Goal: Task Accomplishment & Management: Manage account settings

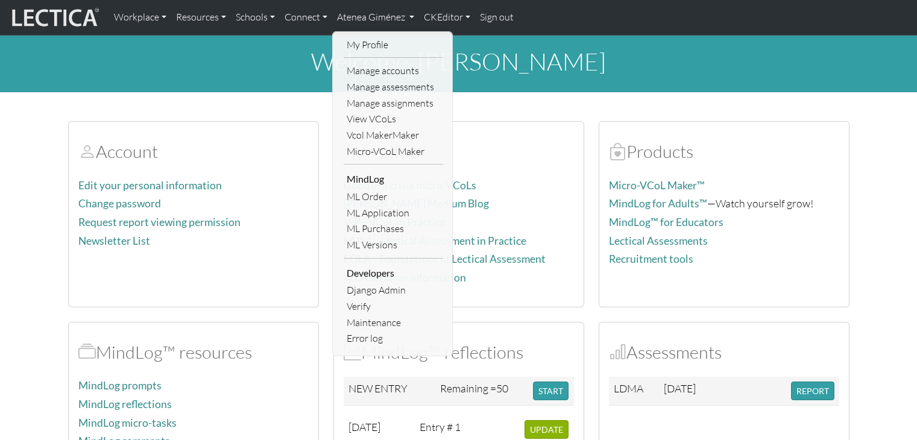
scroll to position [241, 0]
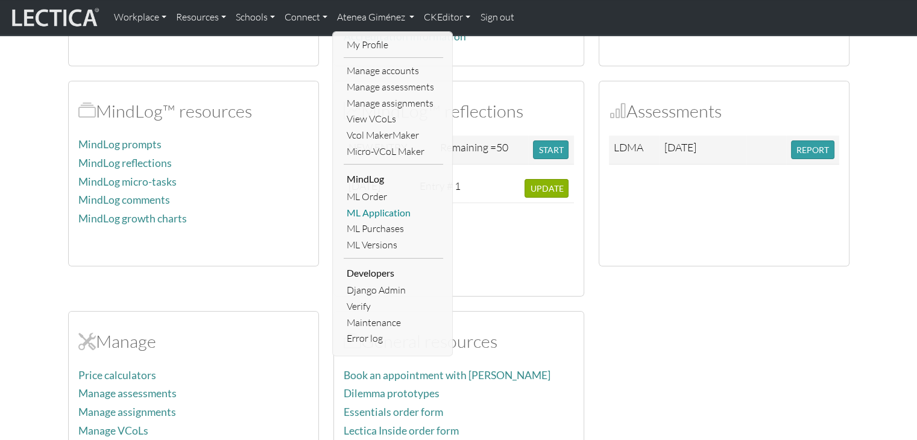
click at [389, 214] on link "ML Application" at bounding box center [393, 213] width 99 height 16
click at [389, 214] on div "2025-07-12 Entry # 1 UPDATE" at bounding box center [459, 230] width 230 height 112
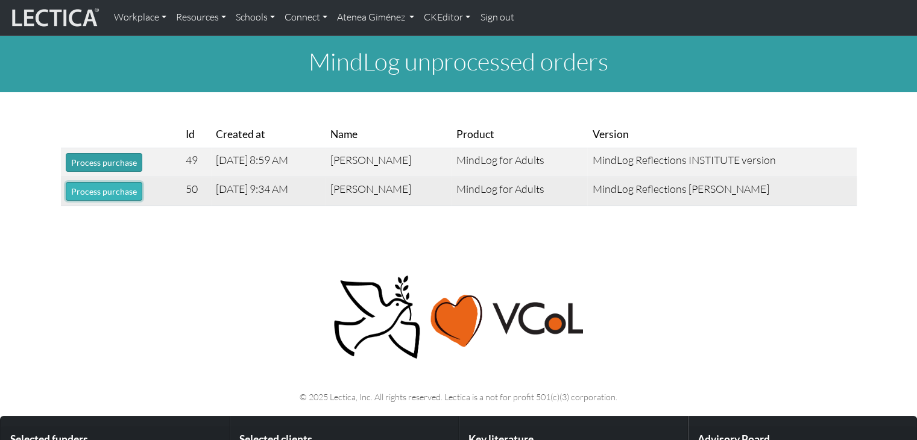
click at [118, 198] on button "Process purchase" at bounding box center [104, 191] width 77 height 19
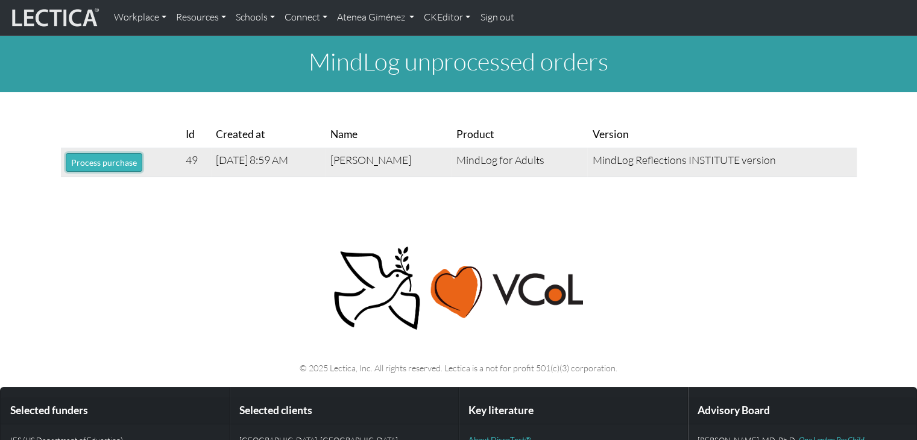
click at [94, 169] on button "Process purchase" at bounding box center [104, 162] width 77 height 19
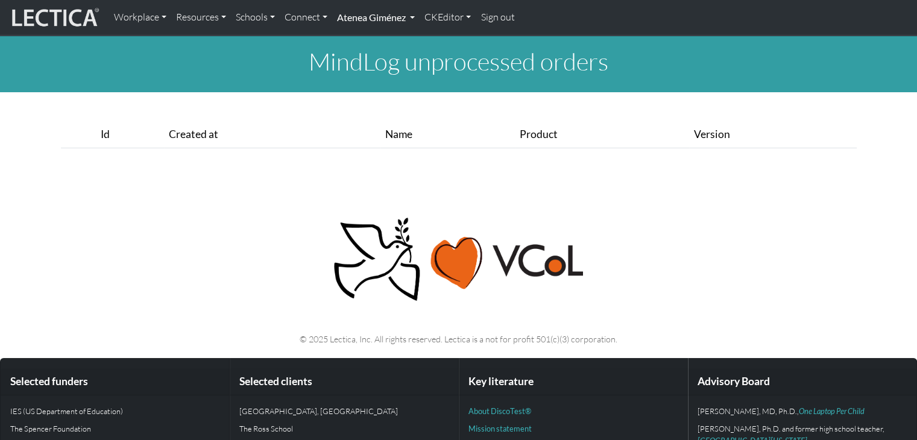
click at [400, 22] on link "Atenea Giménez" at bounding box center [375, 17] width 87 height 25
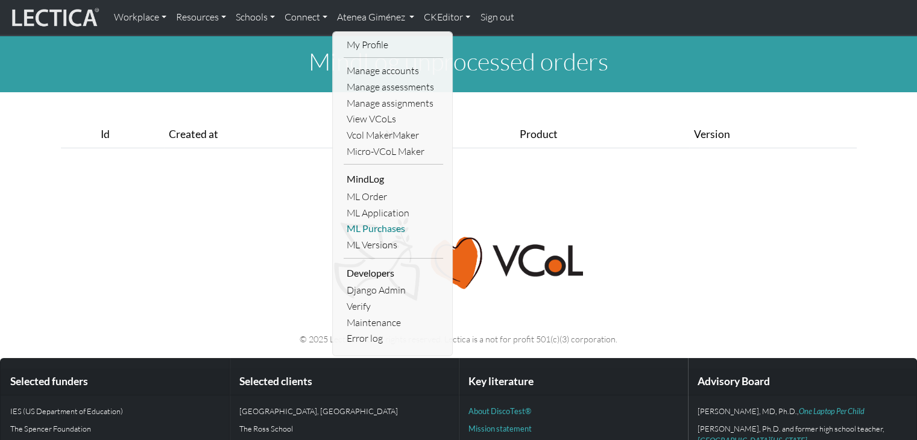
click at [384, 232] on link "ML Purchases" at bounding box center [393, 229] width 99 height 16
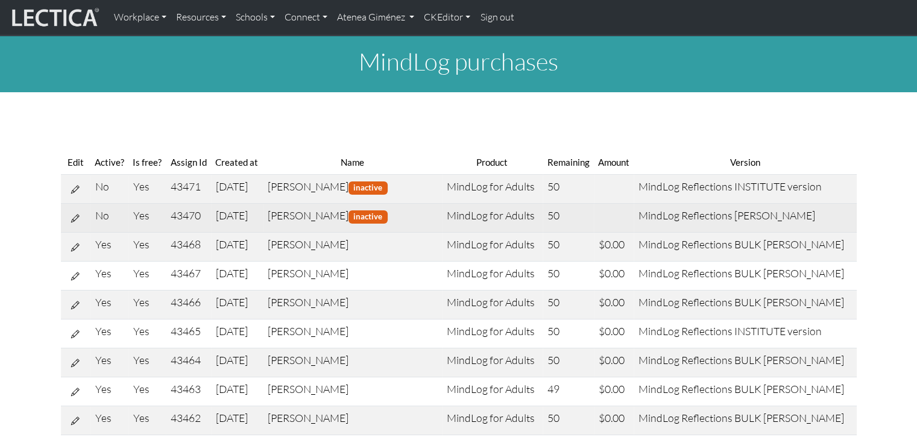
click at [78, 221] on icon at bounding box center [75, 218] width 8 height 10
select select "8"
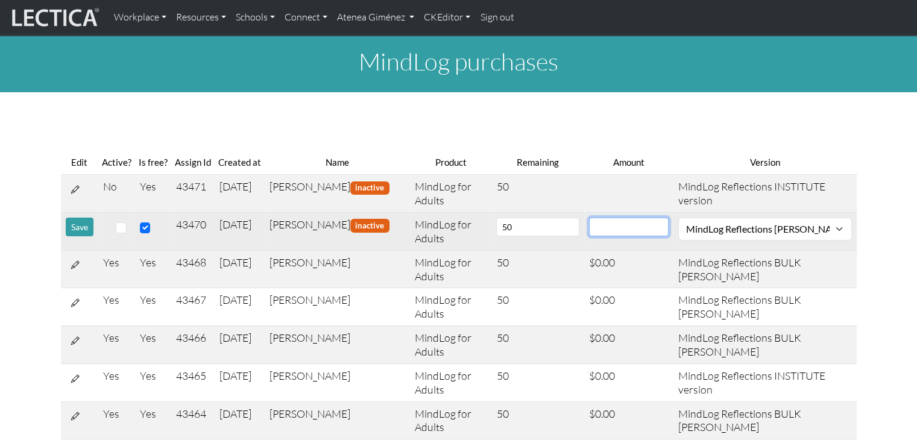
click at [630, 232] on input "number" at bounding box center [629, 227] width 80 height 19
type input "0"
click at [119, 230] on input "checkbox" at bounding box center [121, 228] width 11 height 11
checkbox input "true"
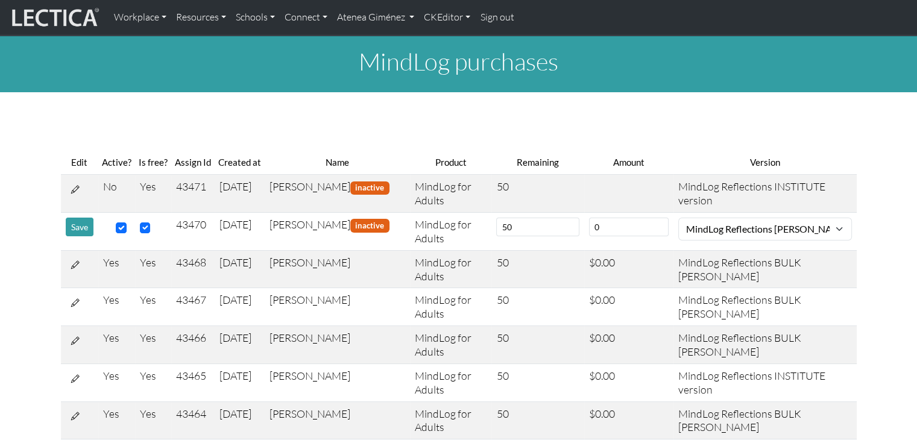
click at [77, 223] on button "Save" at bounding box center [80, 227] width 28 height 19
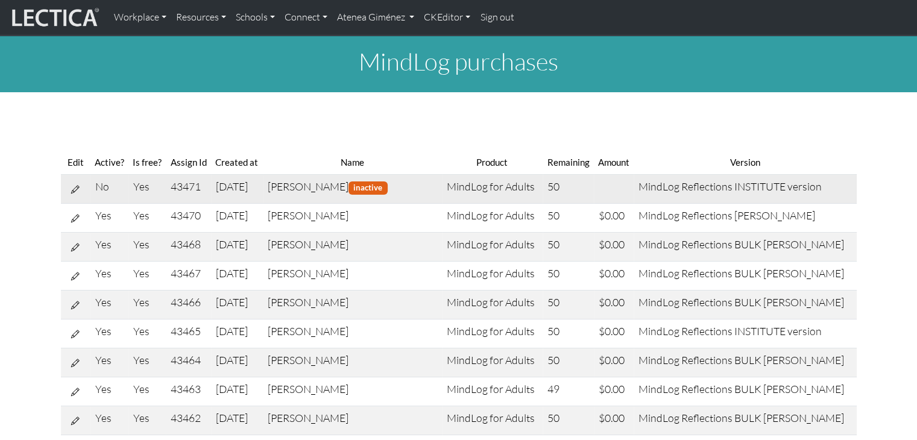
click at [74, 184] on icon at bounding box center [75, 189] width 8 height 10
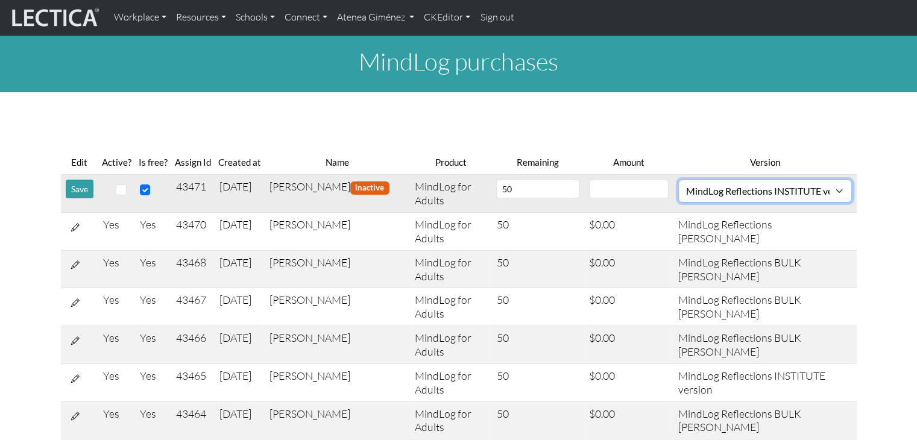
click at [736, 191] on select "MindLog Essays: 10 entries $220 (10 scores) MindLog Reflections: 50 entries min…" at bounding box center [765, 191] width 174 height 23
select select "9"
click at [679, 180] on select "MindLog Essays: 10 entries $220 (10 scores) MindLog Reflections: 50 entries min…" at bounding box center [765, 191] width 174 height 23
click at [624, 191] on input "number" at bounding box center [629, 189] width 80 height 19
type input "0"
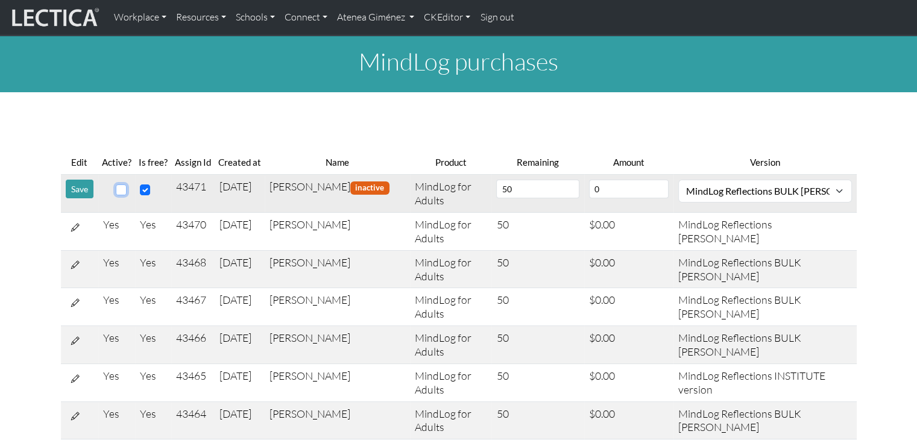
click at [123, 194] on input "checkbox" at bounding box center [121, 190] width 11 height 11
checkbox input "true"
click at [81, 191] on button "Save" at bounding box center [80, 189] width 28 height 19
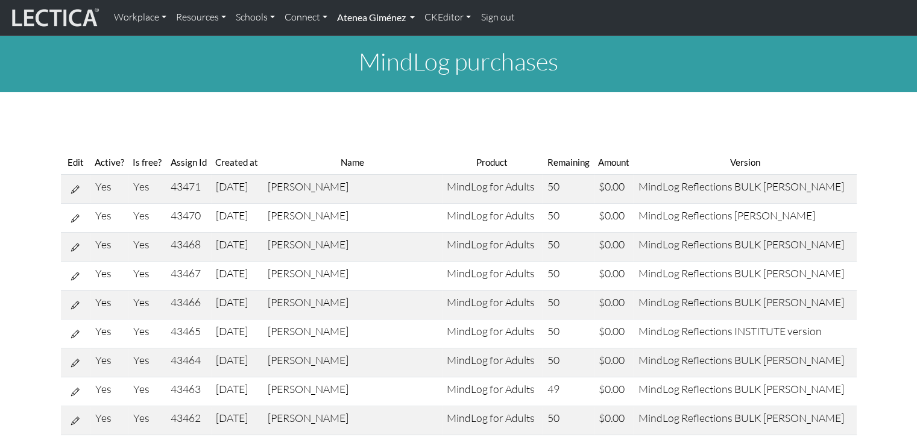
click at [379, 13] on link "Atenea Giménez" at bounding box center [375, 17] width 87 height 25
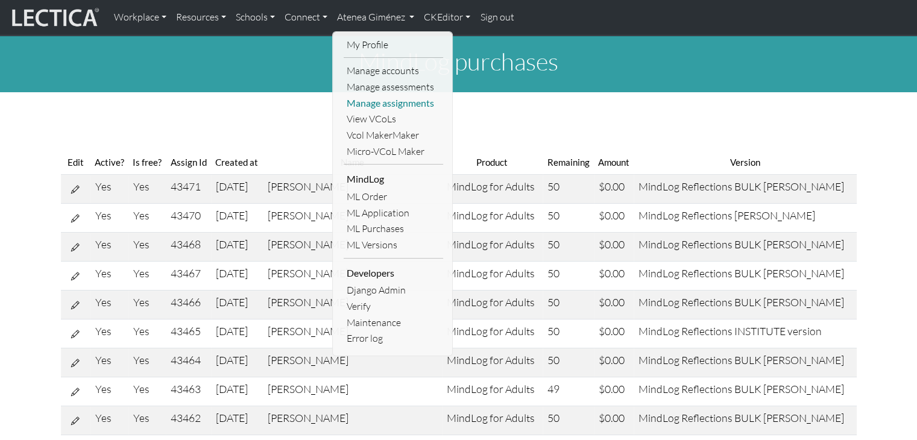
click at [383, 107] on link "Manage assignments" at bounding box center [393, 103] width 99 height 16
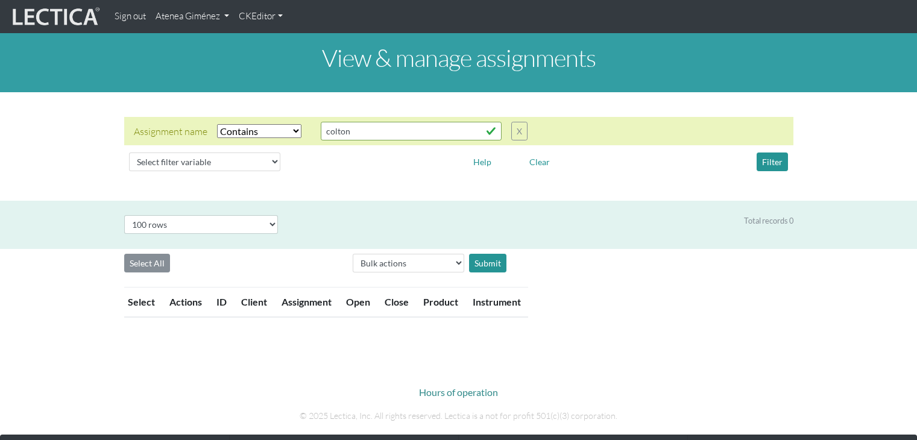
select select "icontains"
select select "100"
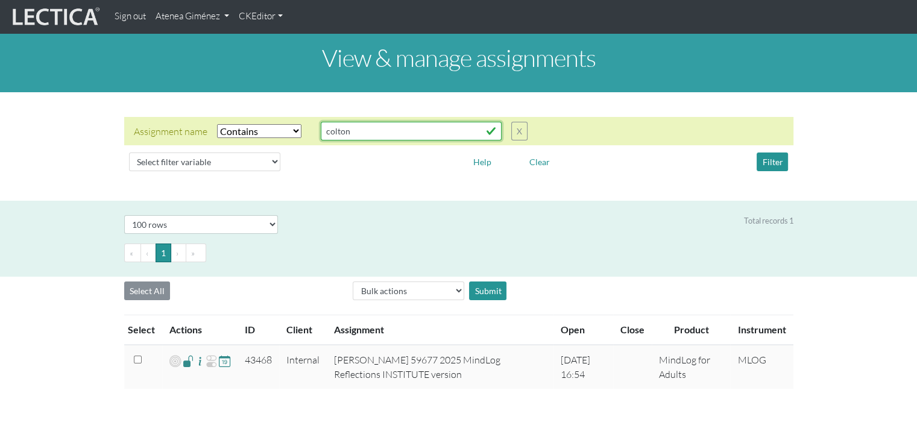
drag, startPoint x: 357, startPoint y: 128, endPoint x: 300, endPoint y: 125, distance: 56.8
click at [301, 125] on div "Assignment name Select filter Equals Does not equal Contains Does not contain S…" at bounding box center [331, 131] width 394 height 19
click at [776, 164] on button "Filter" at bounding box center [772, 162] width 31 height 19
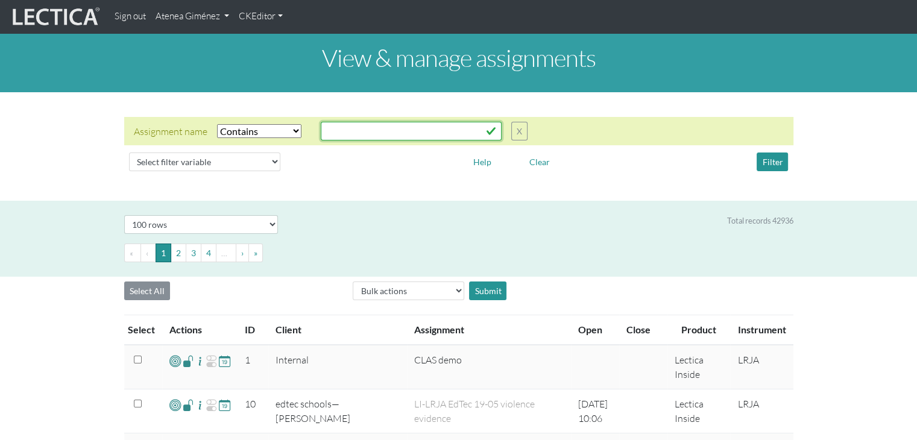
click at [369, 128] on input "text" at bounding box center [411, 131] width 181 height 19
type input "fretz"
click at [772, 162] on button "Filter" at bounding box center [772, 162] width 31 height 19
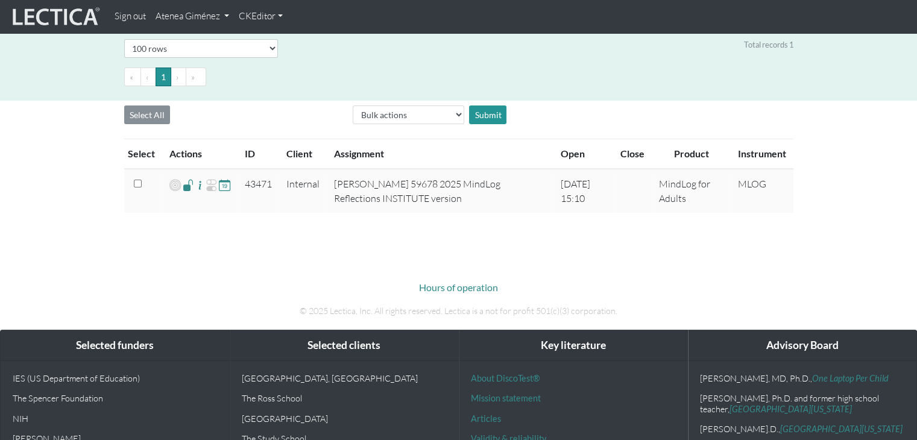
scroll to position [181, 0]
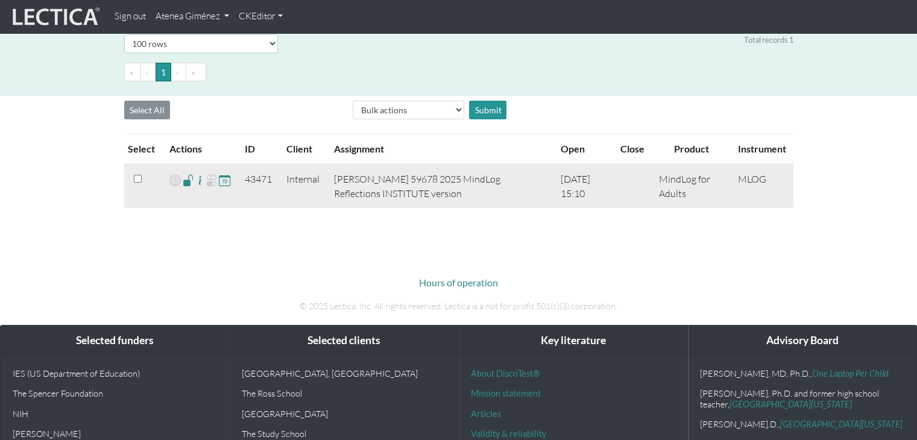
click at [184, 184] on span at bounding box center [188, 180] width 11 height 14
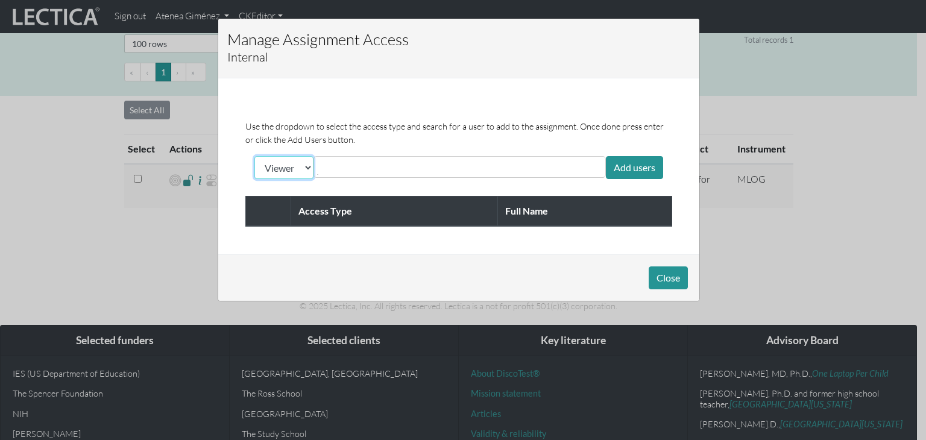
click at [303, 167] on select "Viewer Limited Client" at bounding box center [283, 167] width 59 height 23
select select "client"
click at [254, 156] on select "Viewer Limited Client" at bounding box center [283, 167] width 59 height 23
click at [323, 160] on input "text" at bounding box center [370, 167] width 107 height 14
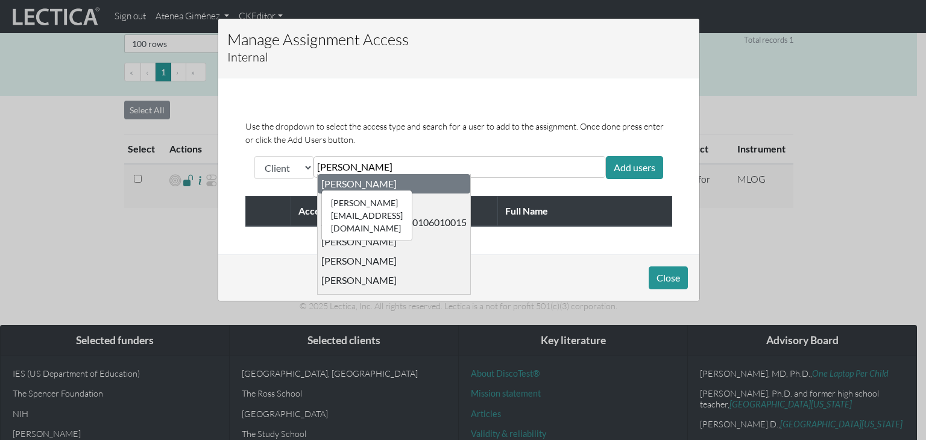
type input "benny"
click at [350, 188] on div "ausmus@bigchangeagency.com Benny Ausmus" at bounding box center [358, 184] width 75 height 12
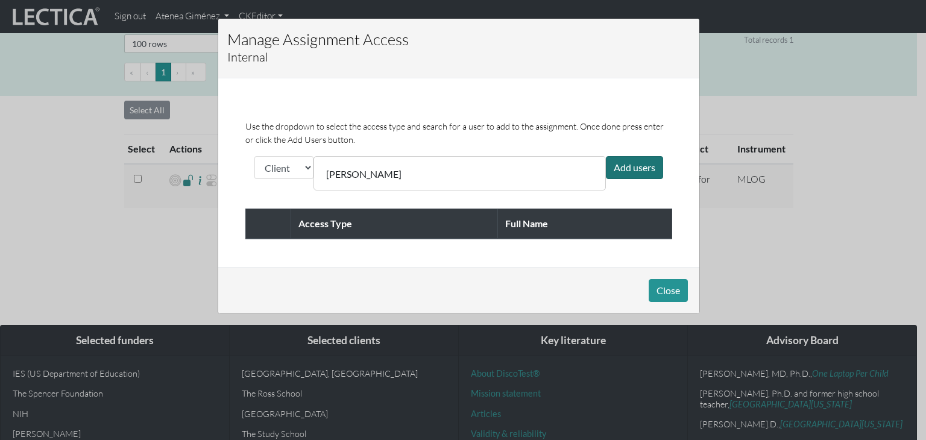
click at [624, 168] on div "Add users" at bounding box center [634, 167] width 57 height 23
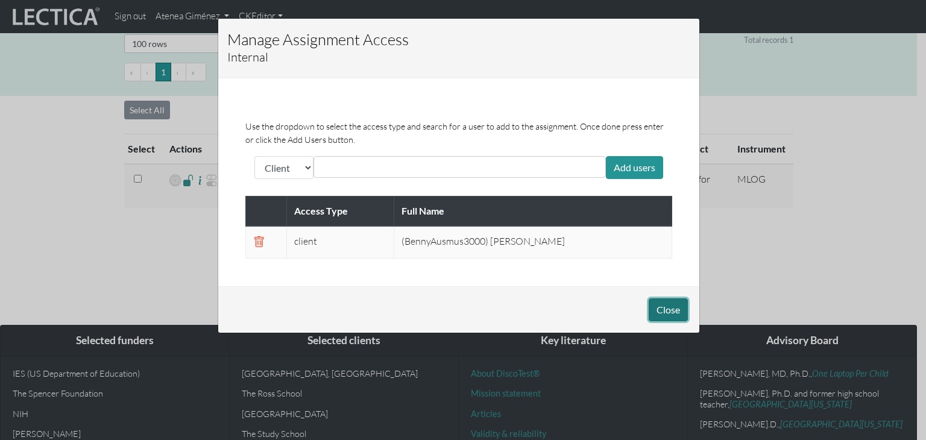
click at [674, 313] on button "Close" at bounding box center [668, 309] width 39 height 23
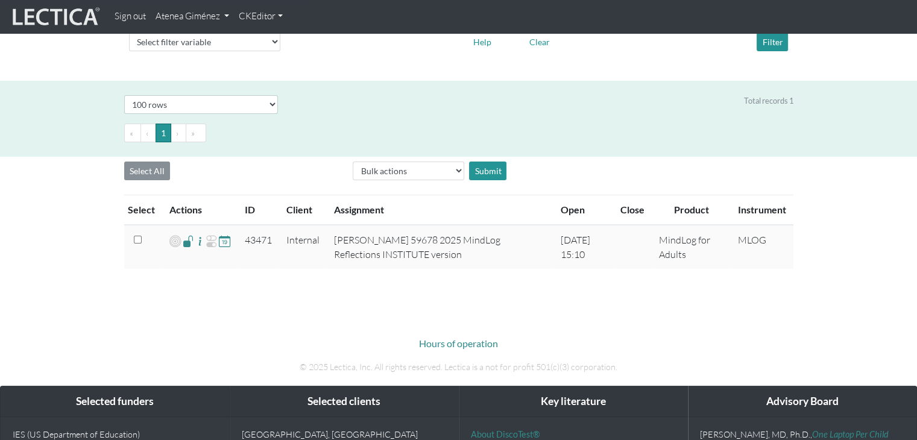
scroll to position [0, 0]
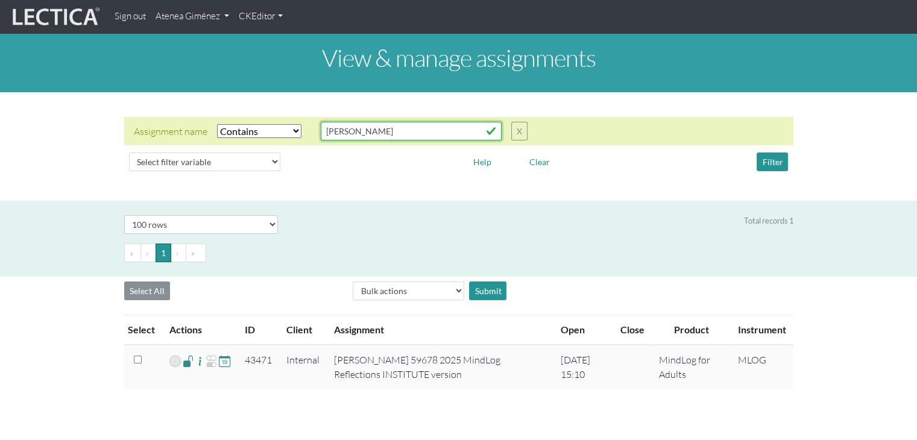
drag, startPoint x: 344, startPoint y: 136, endPoint x: 292, endPoint y: 136, distance: 52.5
click at [292, 136] on div "Assignment name Select filter Equals Does not equal Contains Does not contain S…" at bounding box center [331, 131] width 394 height 19
click at [384, 129] on input "text" at bounding box center [411, 131] width 181 height 19
type input "altman"
click at [782, 160] on button "Filter" at bounding box center [772, 162] width 31 height 19
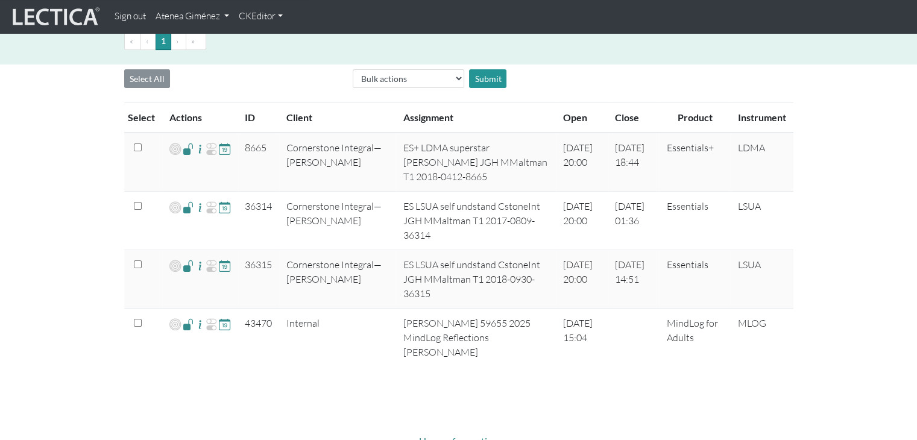
scroll to position [241, 0]
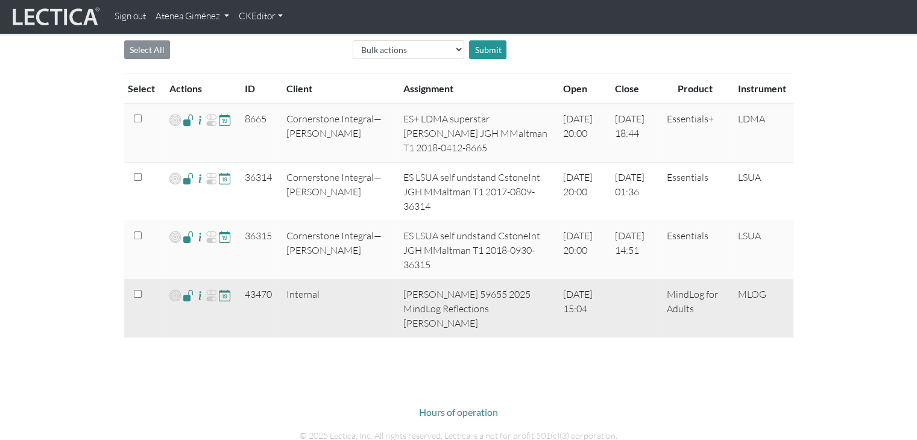
click at [183, 295] on span at bounding box center [188, 295] width 11 height 14
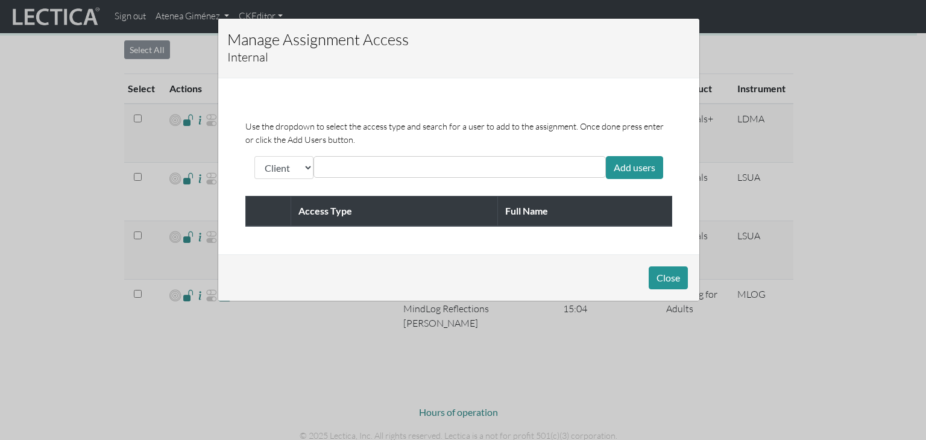
click at [343, 169] on input "text" at bounding box center [370, 167] width 107 height 14
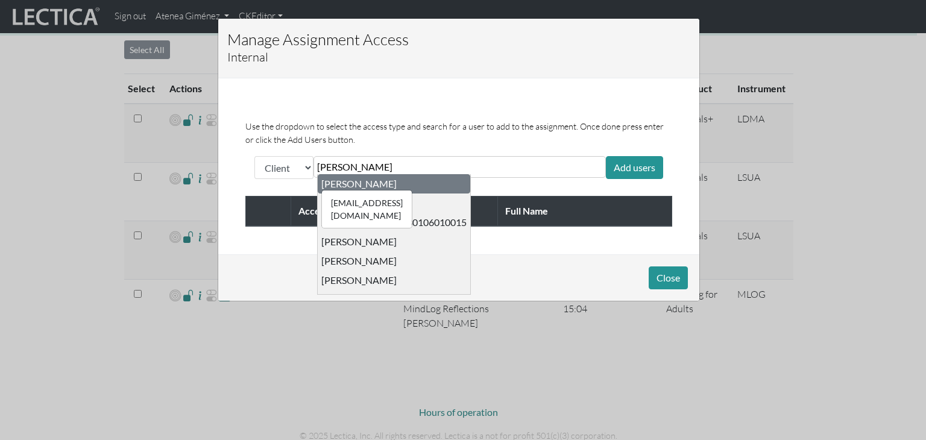
type input "maisano"
click at [356, 188] on div "nic@effortlesslabs.com Nicholas Maisano" at bounding box center [358, 184] width 75 height 12
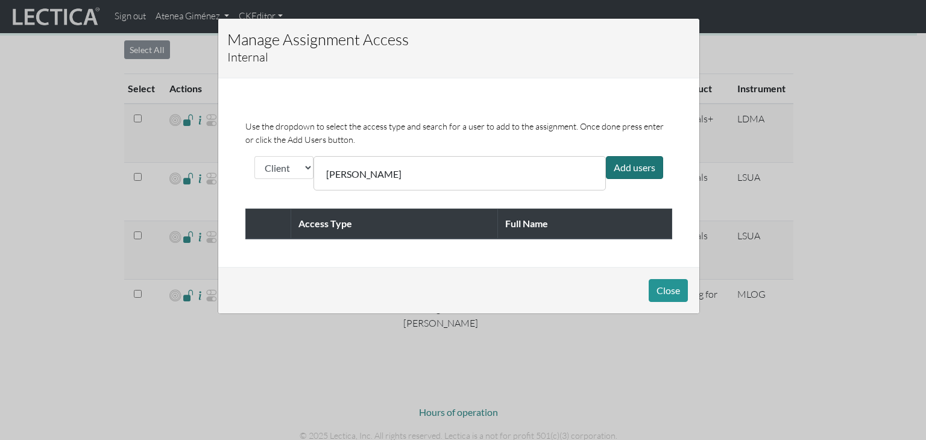
click at [652, 167] on div "Add users" at bounding box center [634, 167] width 57 height 23
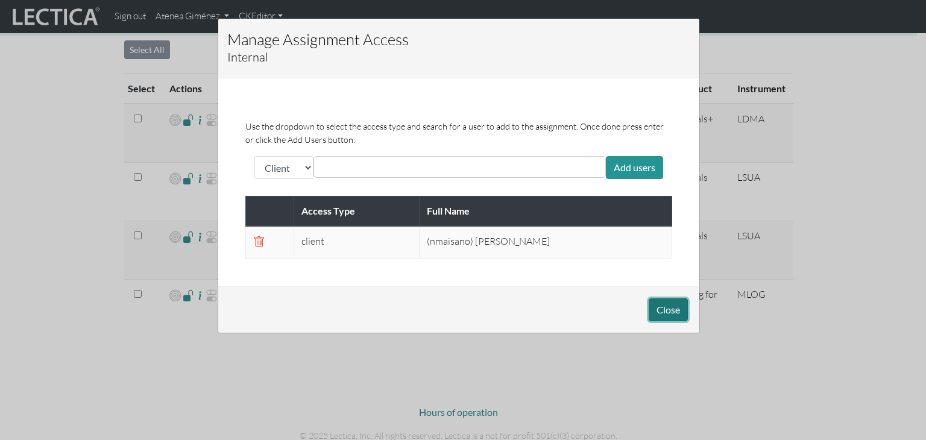
click at [677, 309] on button "Close" at bounding box center [668, 309] width 39 height 23
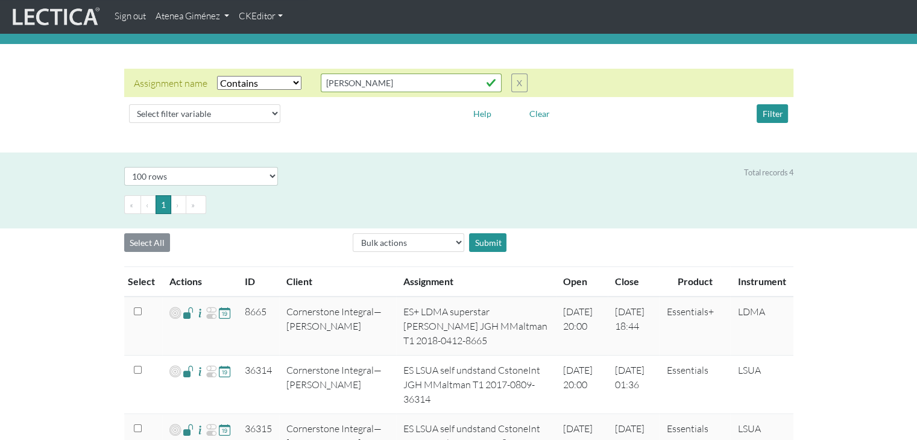
scroll to position [0, 0]
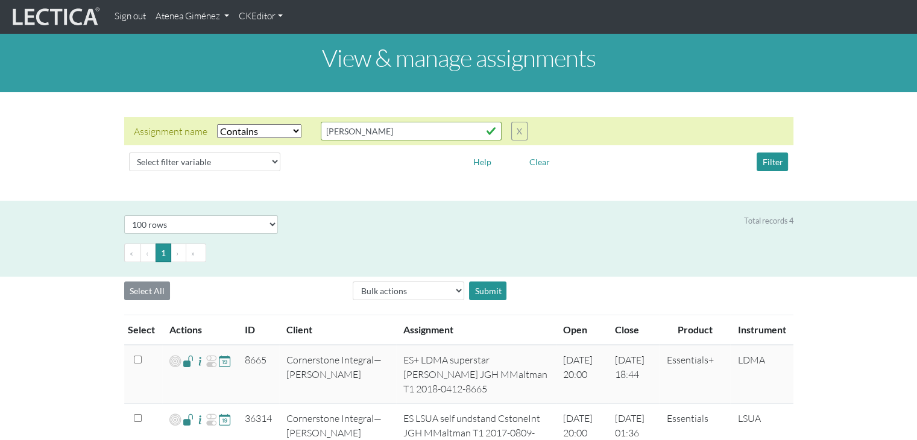
click at [219, 8] on link "Atenea Giménez" at bounding box center [192, 17] width 83 height 24
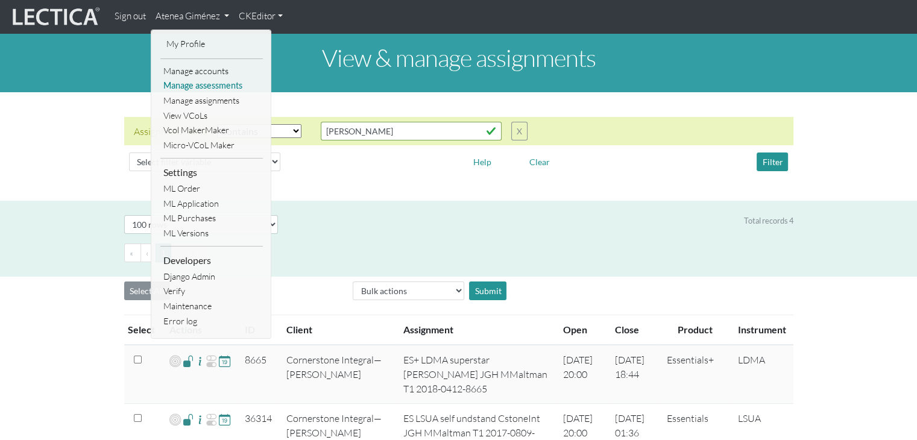
click at [216, 90] on link "Manage assessments" at bounding box center [211, 85] width 103 height 15
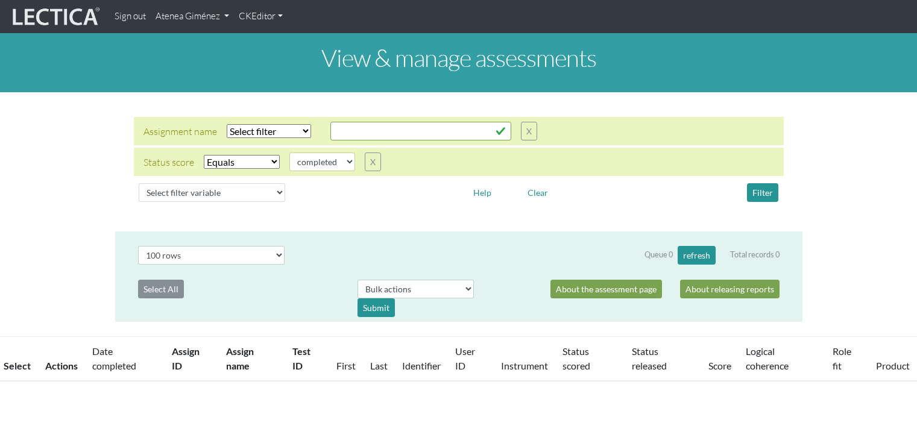
select select "100"
click at [538, 197] on button "Clear" at bounding box center [537, 192] width 31 height 19
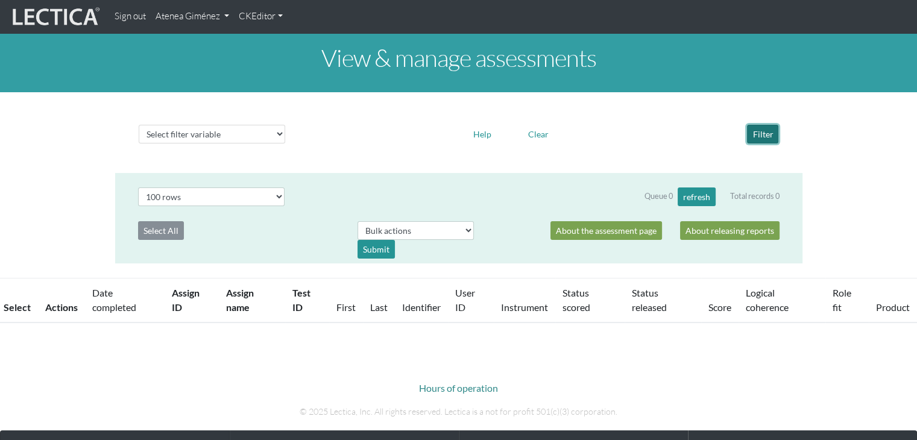
click at [758, 135] on button "Filter" at bounding box center [762, 134] width 31 height 19
click at [188, 22] on link "Atenea Giménez" at bounding box center [192, 17] width 83 height 24
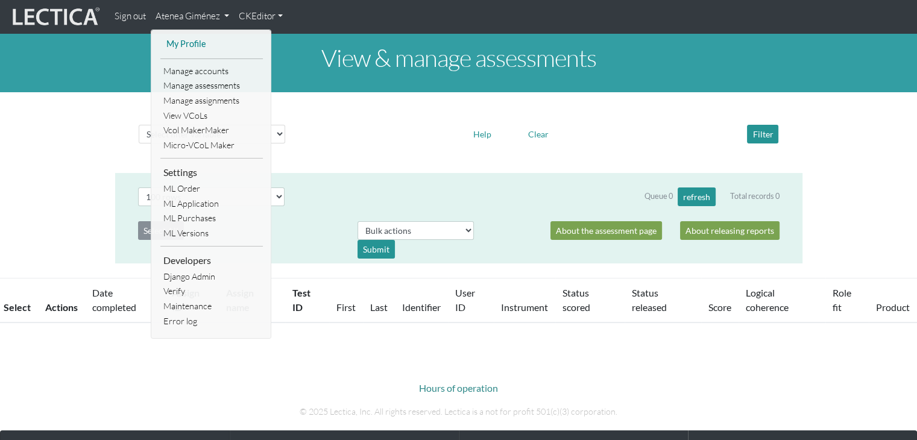
click at [200, 46] on link "My Profile" at bounding box center [211, 44] width 96 height 15
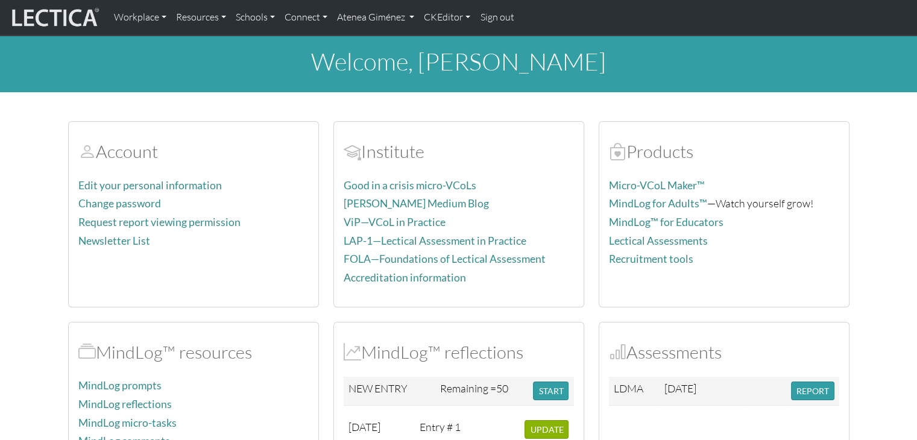
click at [513, 16] on link "Sign out" at bounding box center [496, 17] width 43 height 25
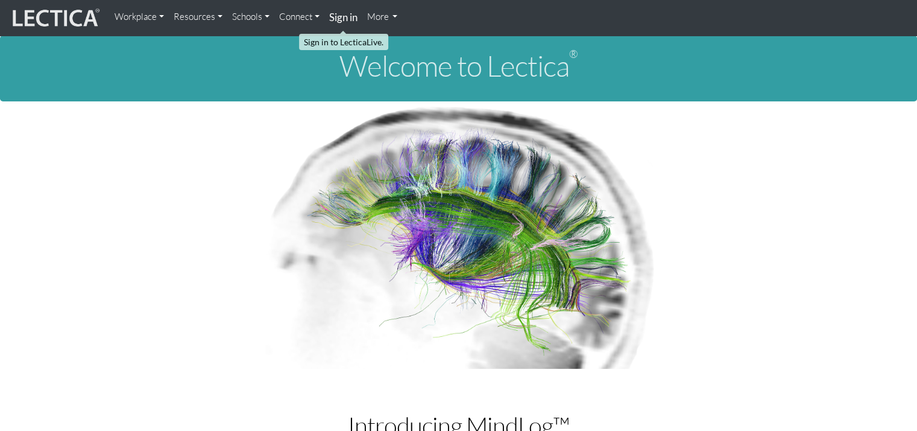
click at [355, 17] on strong "Sign in" at bounding box center [343, 17] width 28 height 13
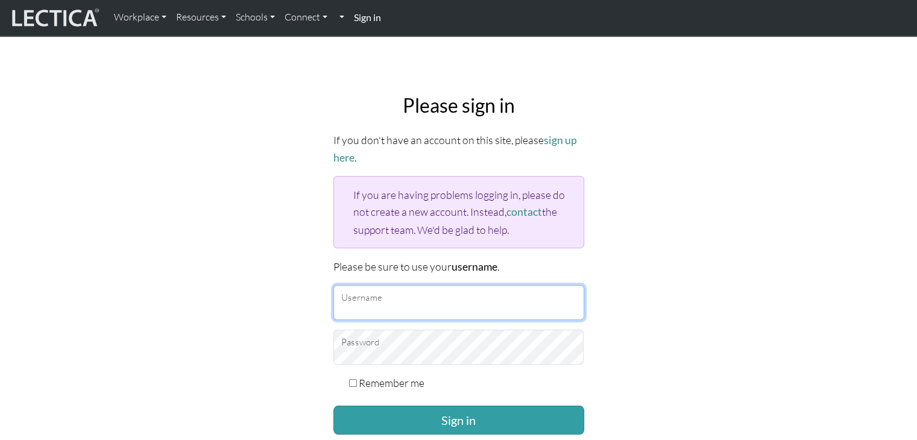
click at [410, 306] on input "Username" at bounding box center [458, 302] width 251 height 35
type input "Atenea"
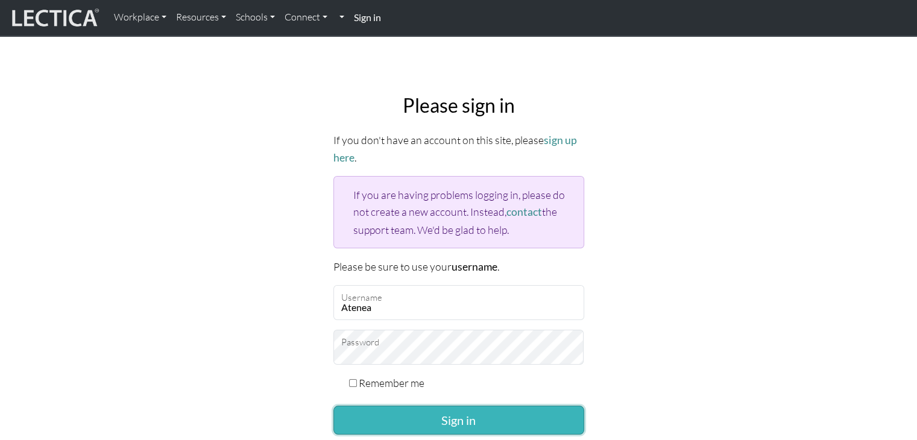
click at [434, 419] on button "Sign in" at bounding box center [458, 420] width 251 height 29
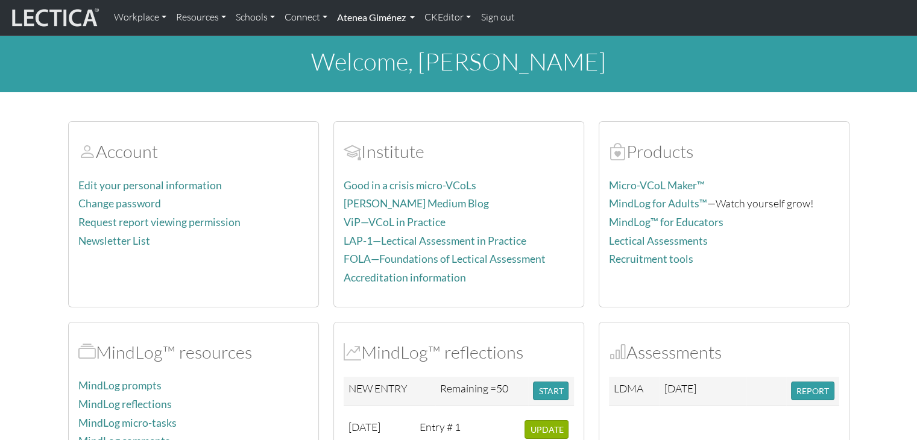
click at [400, 17] on link "Atenea Giménez" at bounding box center [375, 17] width 87 height 25
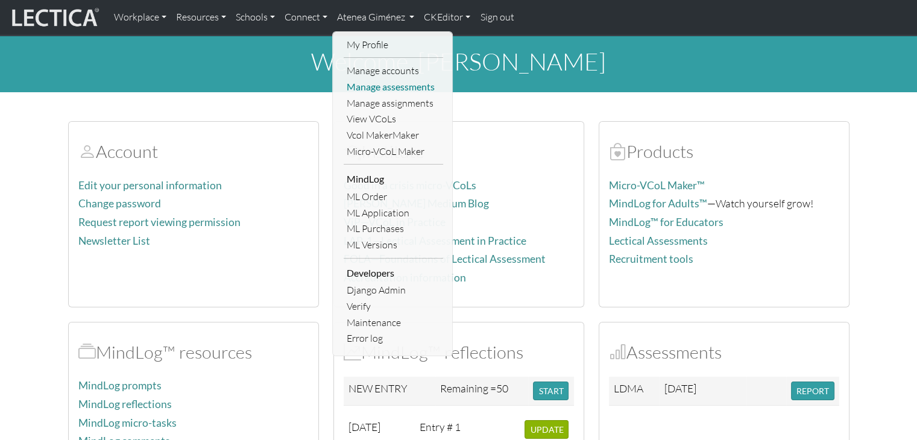
click at [393, 87] on link "Manage assessments" at bounding box center [393, 87] width 99 height 16
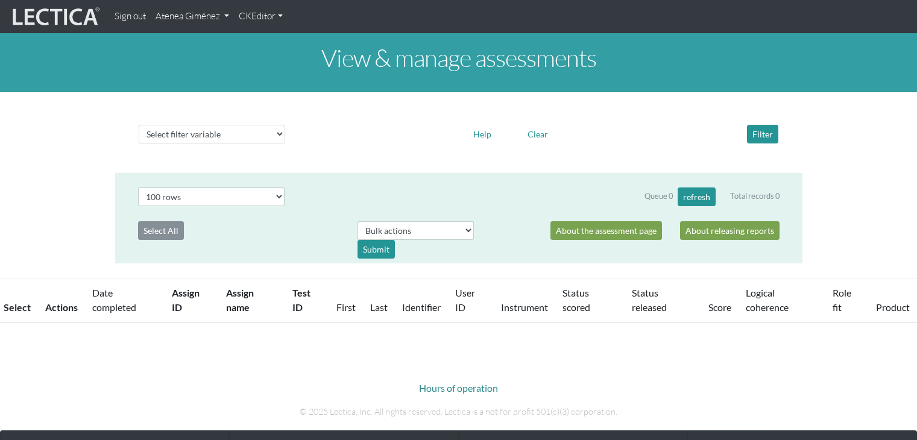
select select "100"
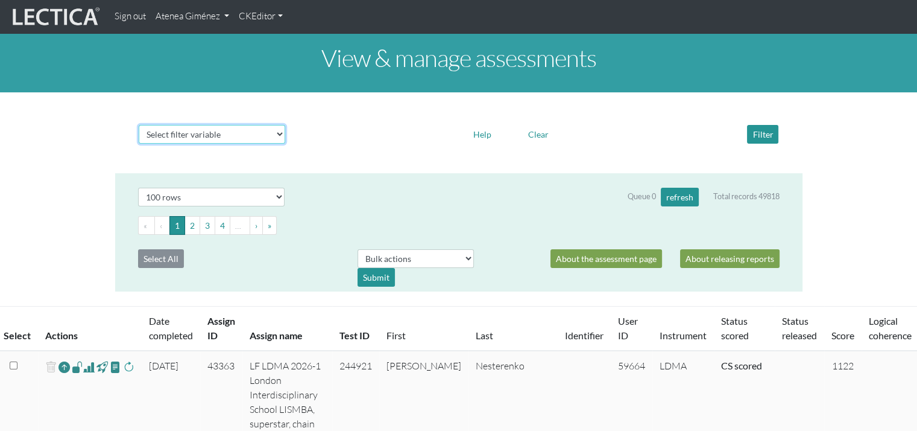
click at [215, 131] on select "Select filter variable Assignment name Assignment ID Clarity persuasive Clarity…" at bounding box center [212, 134] width 147 height 19
select select "assignment__name"
click at [139, 144] on select "Select filter variable Assignment name Assignment ID Clarity persuasive Clarity…" at bounding box center [212, 134] width 147 height 19
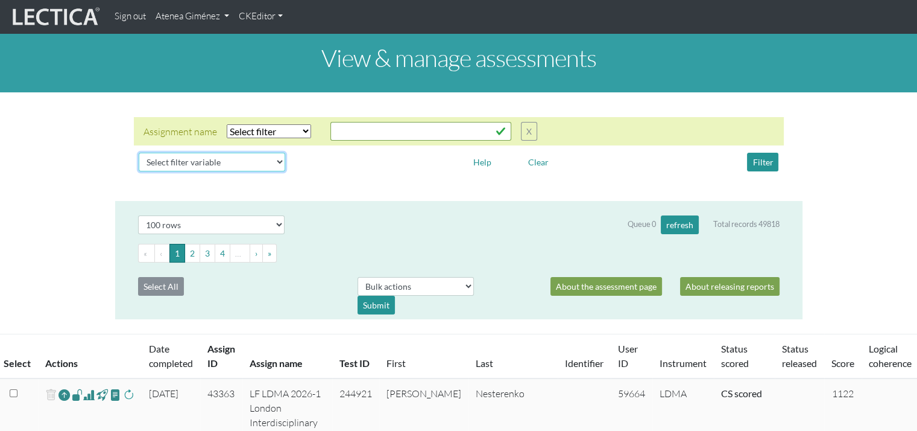
click at [235, 167] on select "Select filter variable Assignment name Assignment ID Clarity persuasive Clarity…" at bounding box center [212, 162] width 147 height 19
select select "status_score"
click at [139, 171] on select "Select filter variable Assignment name Assignment ID Clarity persuasive Clarity…" at bounding box center [212, 162] width 147 height 19
select select
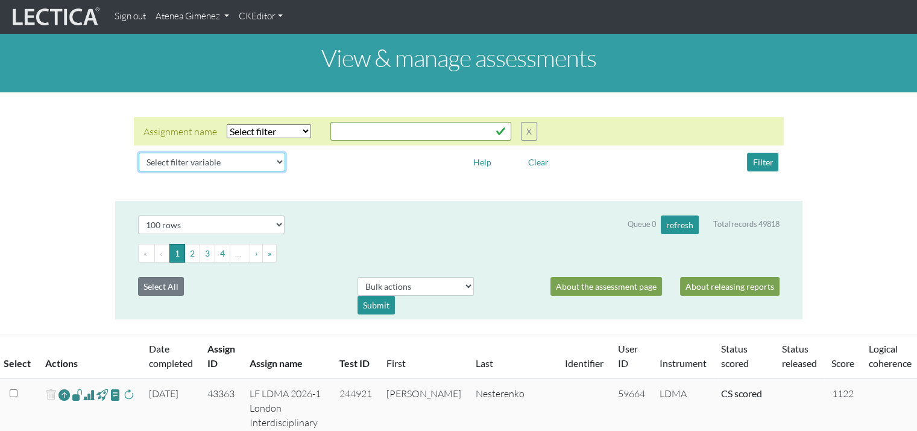
select select
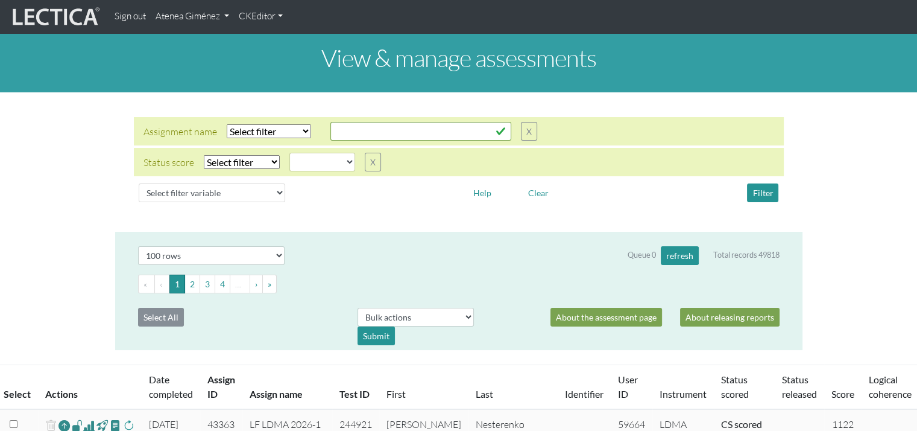
click at [262, 162] on select "Select filter Equals Does not equal" at bounding box center [242, 162] width 76 height 14
select select "iexact"
click at [204, 155] on select "Select filter Equals Does not equal" at bounding box center [242, 162] width 76 height 14
click at [307, 162] on select "completed created finalized_cs finalized_ls finalized_ss scored_cs started subm…" at bounding box center [322, 162] width 66 height 19
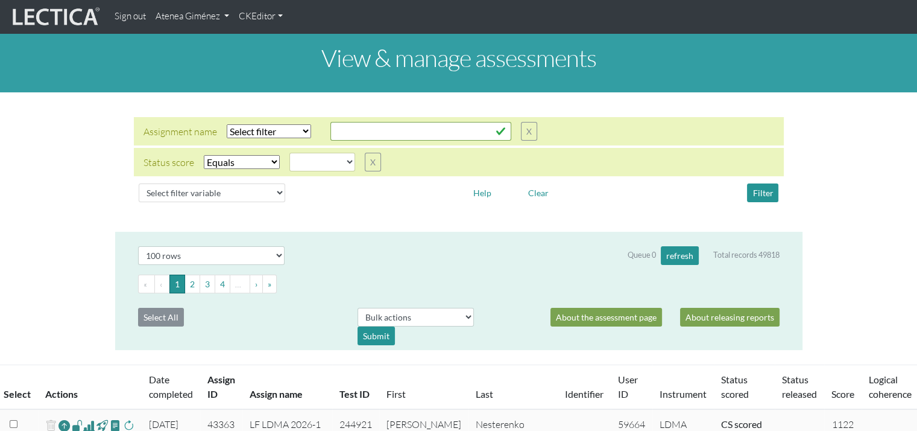
click at [309, 172] on div "Status score Select filter Equals Does not equal Search string completed create…" at bounding box center [459, 162] width 650 height 28
click at [309, 165] on select "completed created finalized_cs finalized_ls finalized_ss scored_cs started subm…" at bounding box center [322, 162] width 66 height 19
select select "completed"
click at [289, 153] on select "completed created finalized_cs finalized_ls finalized_ss scored_cs started subm…" at bounding box center [322, 162] width 66 height 19
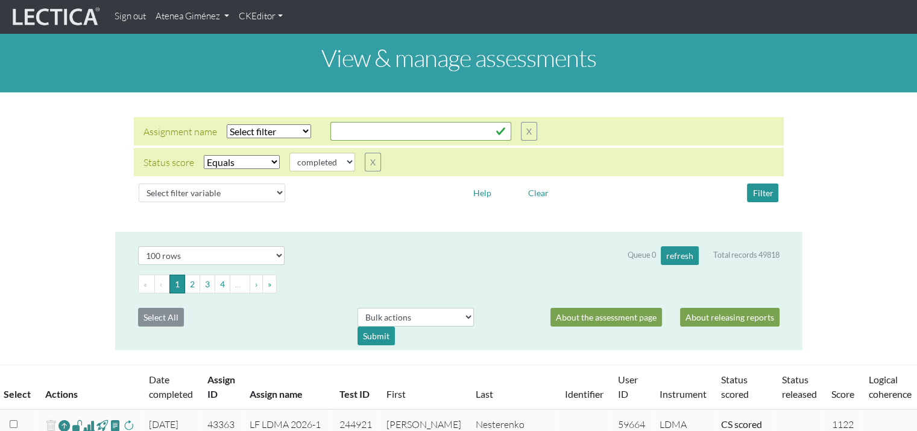
drag, startPoint x: 309, startPoint y: 170, endPoint x: 311, endPoint y: 179, distance: 9.2
click at [311, 179] on div "Select filter variable Assignment name Assignment ID Clarity persuasive Clarity…" at bounding box center [459, 192] width 650 height 28
click at [756, 201] on button "Filter" at bounding box center [762, 192] width 31 height 19
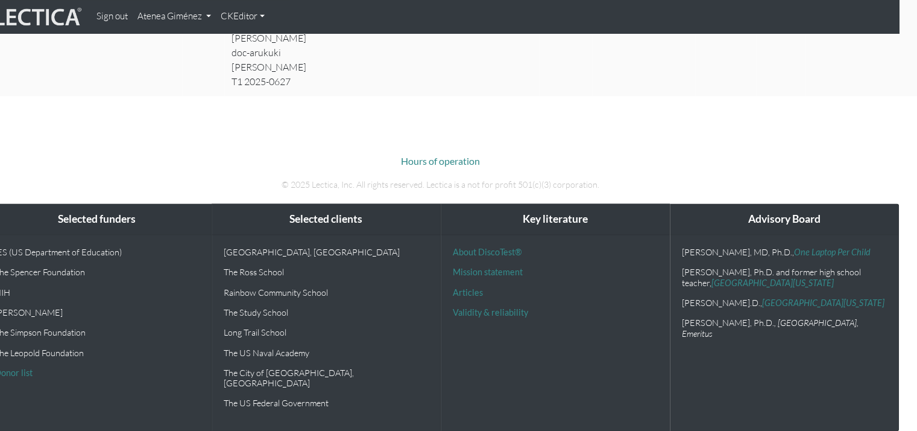
scroll to position [2291, 18]
click at [113, 17] on span at bounding box center [110, 10] width 11 height 14
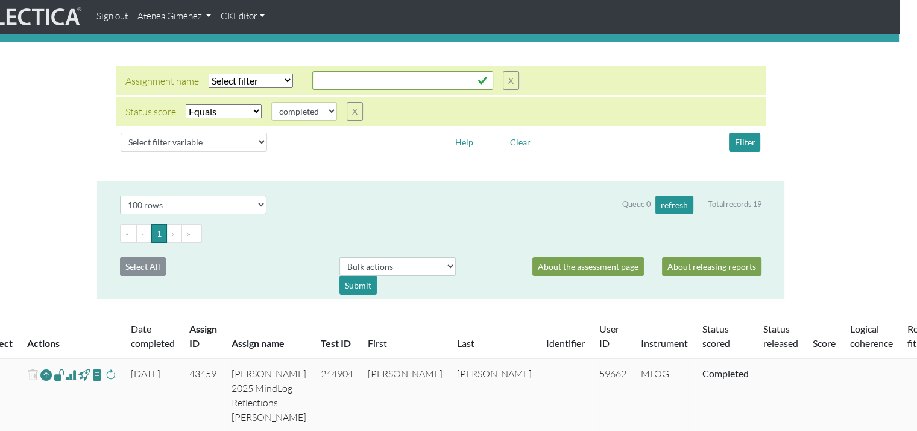
scroll to position [0, 18]
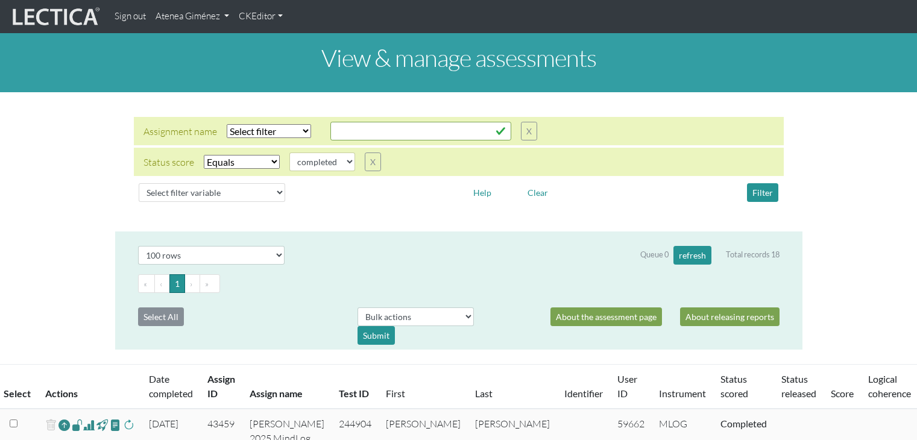
select select "100"
